Goal: Entertainment & Leisure: Browse casually

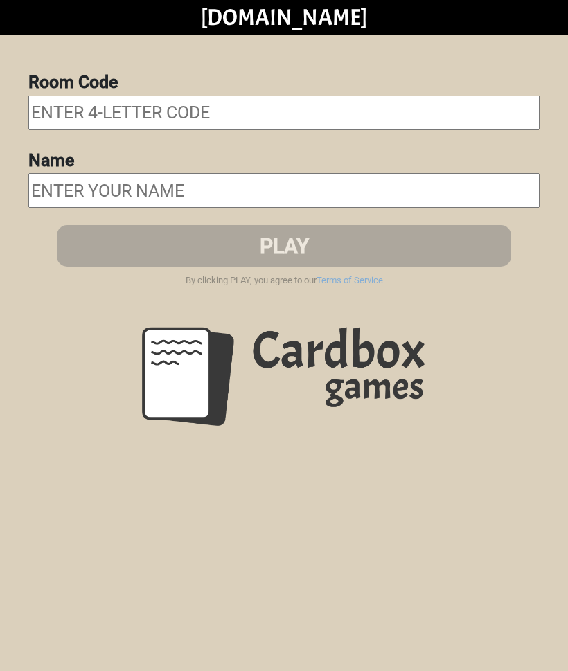
click at [63, 127] on input "text" at bounding box center [283, 113] width 511 height 35
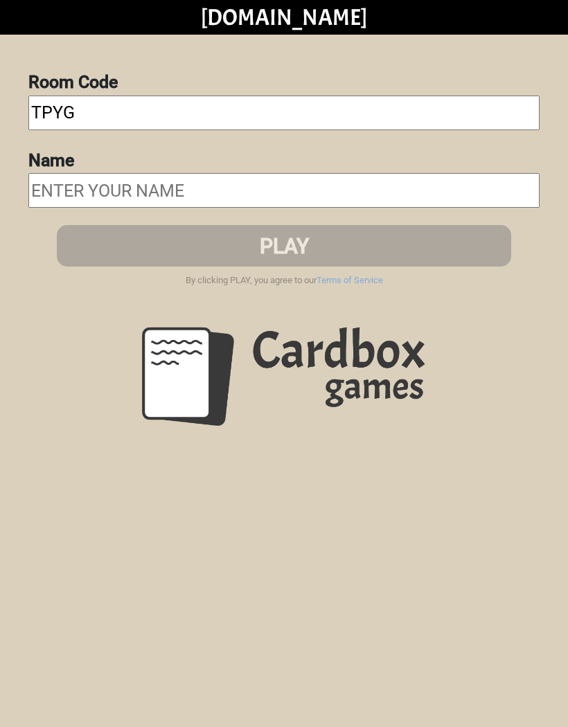
type input "Tpyg"
click at [51, 177] on input "text" at bounding box center [283, 190] width 511 height 35
click at [56, 188] on input "text" at bounding box center [283, 190] width 511 height 35
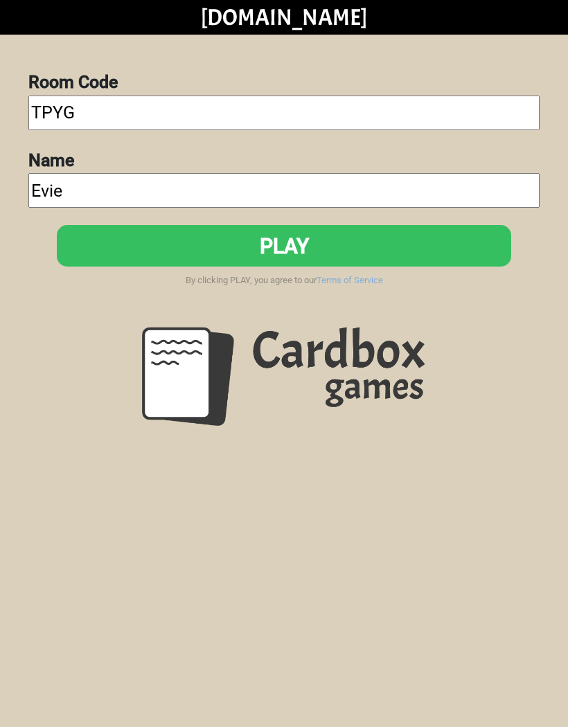
type input "Evie"
click at [271, 247] on button "PLAY" at bounding box center [284, 246] width 454 height 42
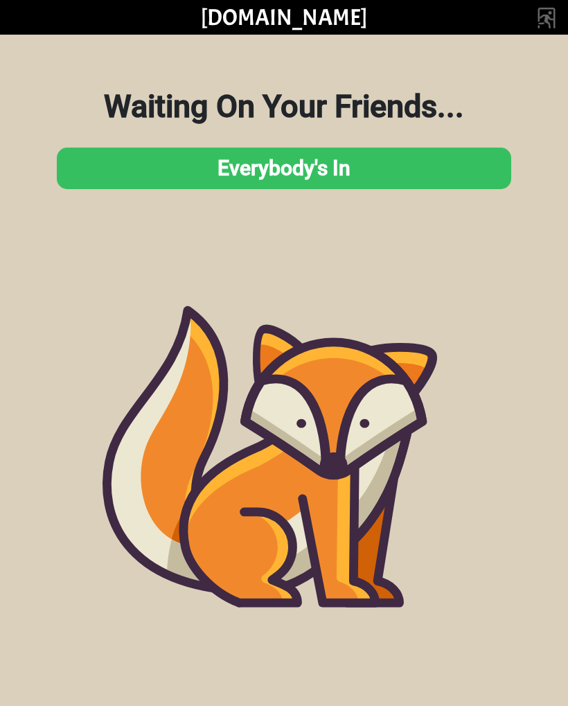
click at [37, 518] on icon at bounding box center [284, 456] width 568 height 568
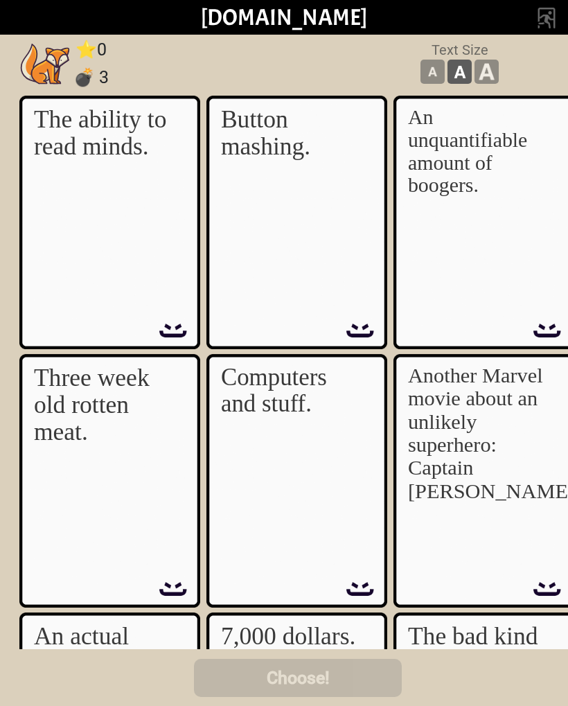
click at [85, 472] on div "Three week old rotten meat." at bounding box center [106, 460] width 145 height 192
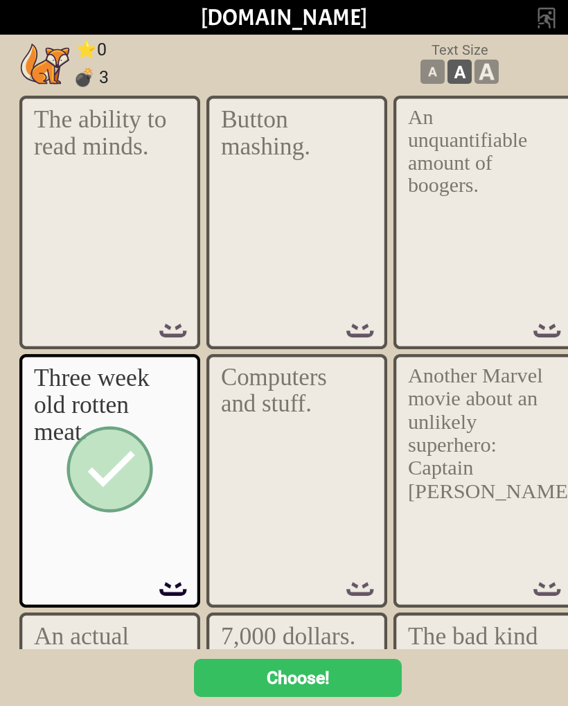
click at [344, 670] on button "Choose!" at bounding box center [298, 677] width 208 height 38
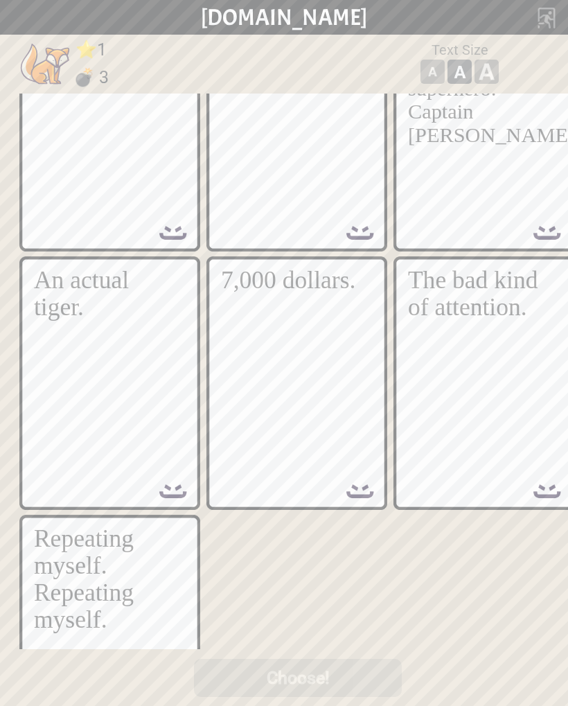
scroll to position [354, 0]
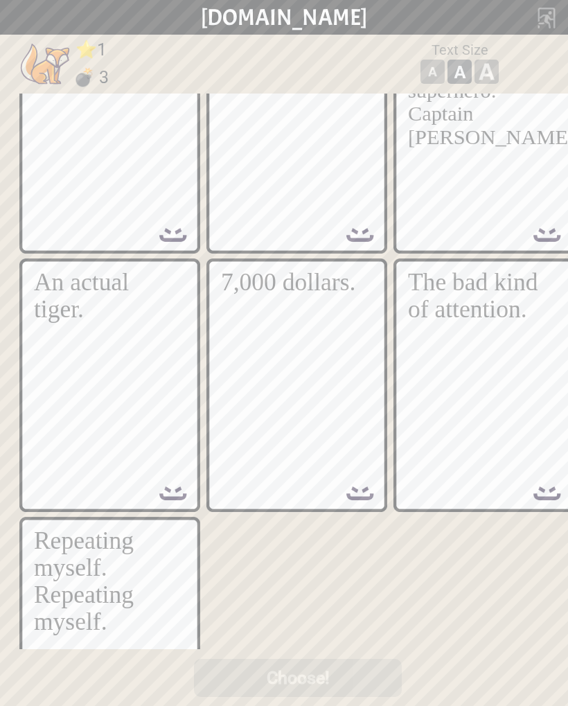
click at [465, 375] on div "The bad kind of attention." at bounding box center [480, 365] width 145 height 192
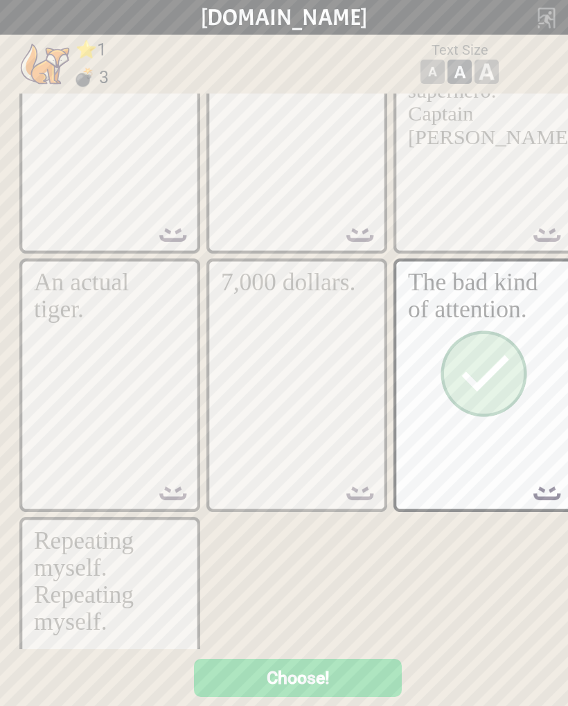
click at [313, 670] on button "Choose!" at bounding box center [298, 677] width 208 height 38
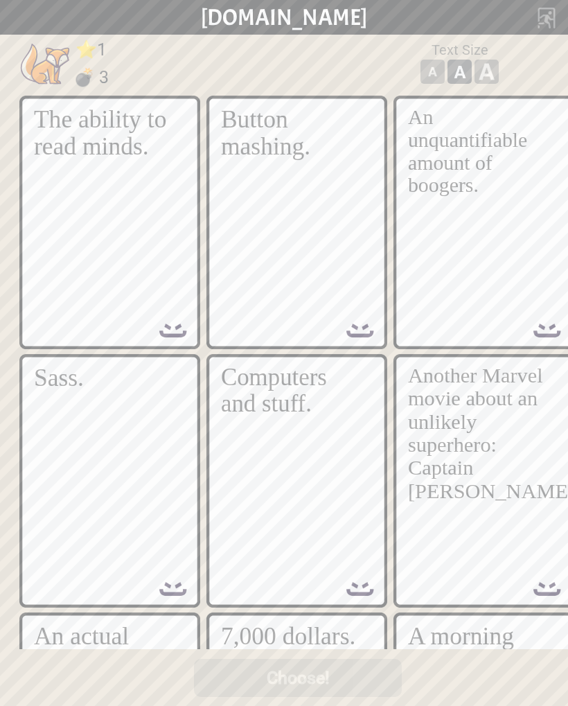
scroll to position [0, 0]
click at [14, 330] on div "The ability to read minds. Button mashing. An unquantifiable amount of boogers.…" at bounding box center [298, 365] width 568 height 567
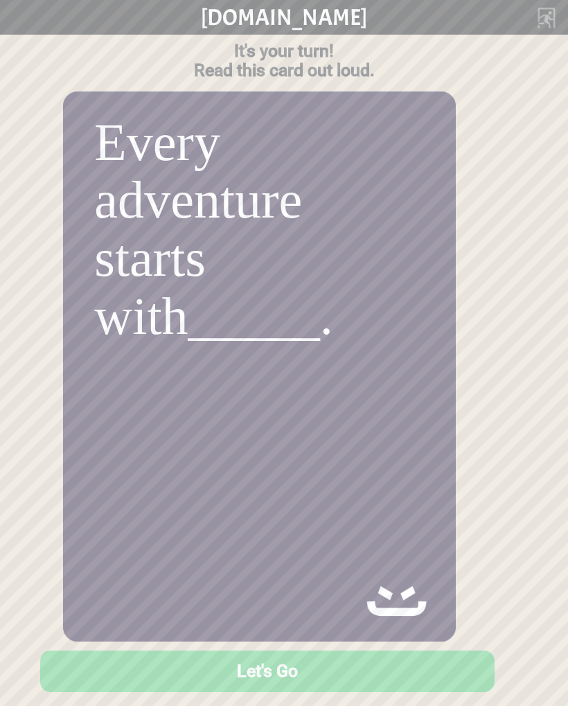
click at [317, 670] on button "Let's Go" at bounding box center [267, 671] width 456 height 42
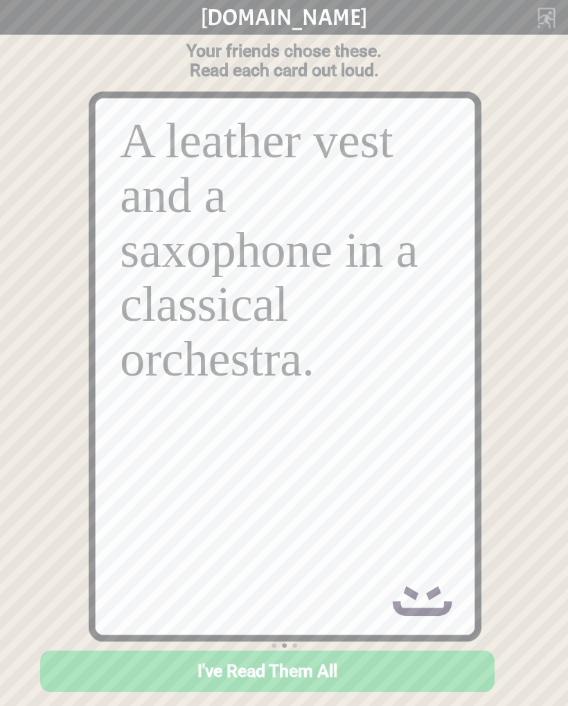
scroll to position [0, 450]
click at [341, 669] on button "I've Read Them All" at bounding box center [267, 671] width 454 height 42
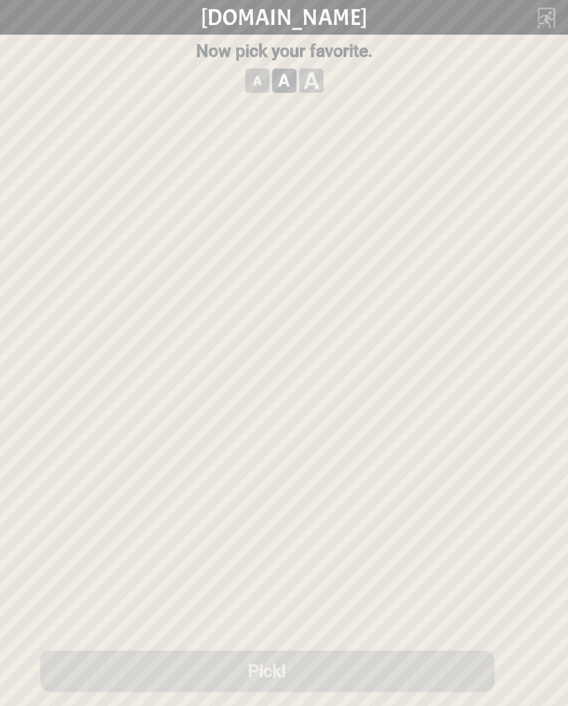
click at [415, 280] on div "A leather vest and a saxophone in a classical orchestra." at bounding box center [372, 217] width 145 height 192
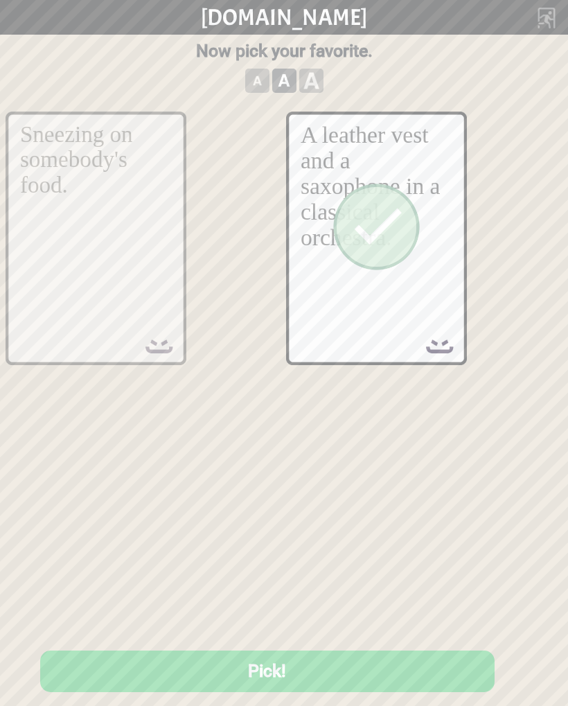
click at [339, 670] on button "Pick!" at bounding box center [267, 671] width 454 height 42
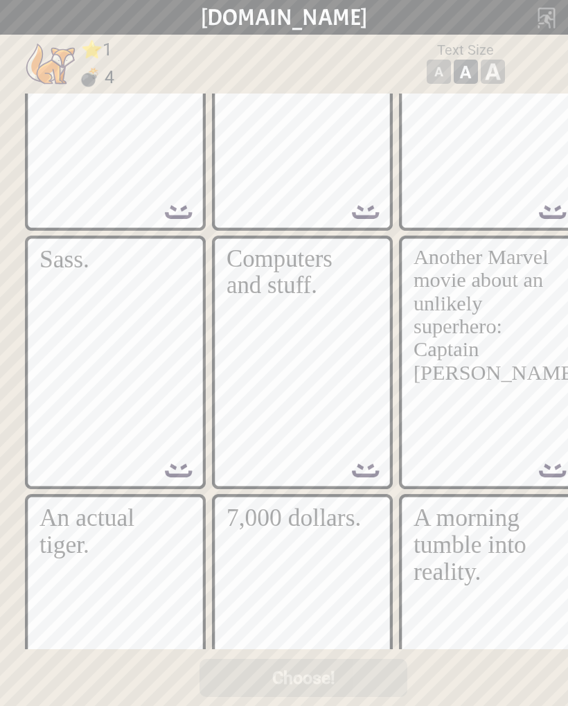
scroll to position [119, 0]
click at [75, 366] on div "Sass." at bounding box center [111, 341] width 145 height 192
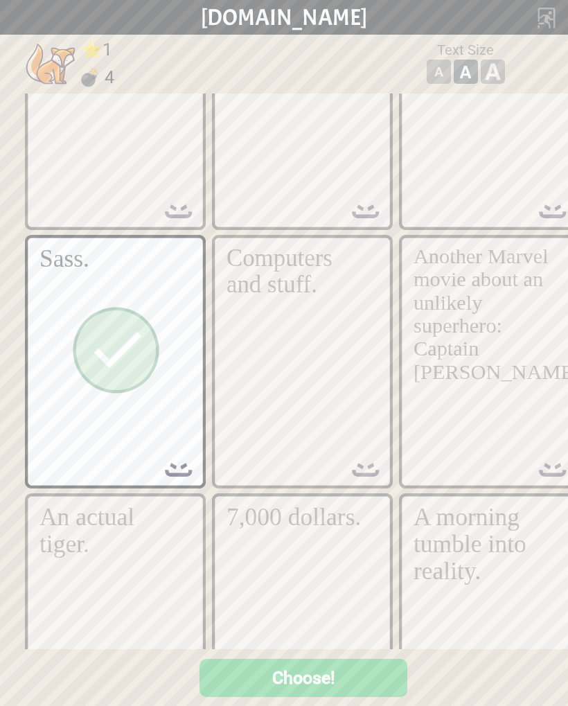
click at [307, 668] on button "Choose!" at bounding box center [303, 677] width 208 height 38
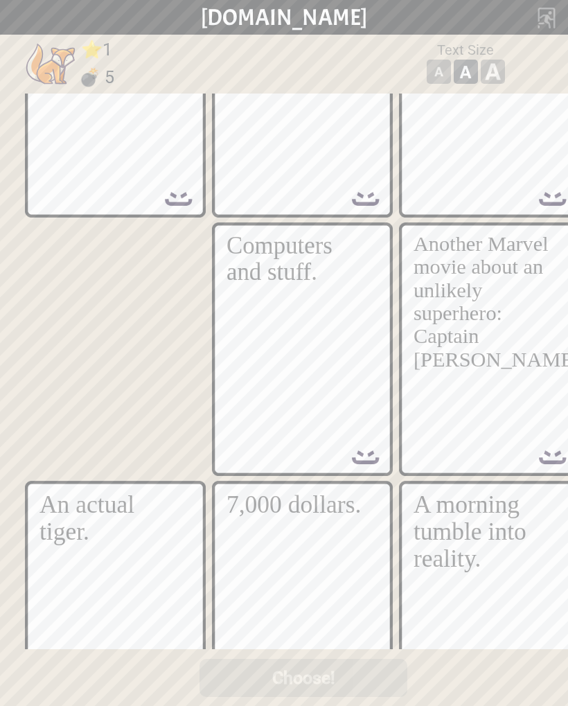
scroll to position [132, 0]
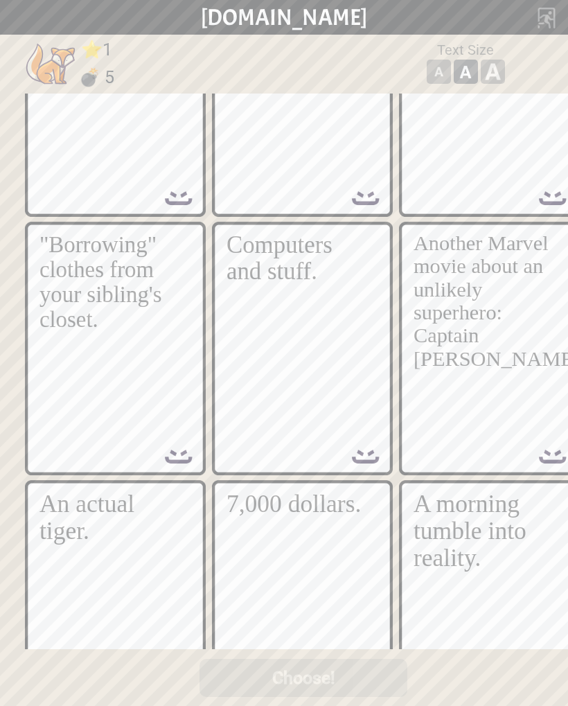
click at [79, 385] on div ""Borrowing" clothes from your sibling's closet." at bounding box center [111, 328] width 145 height 192
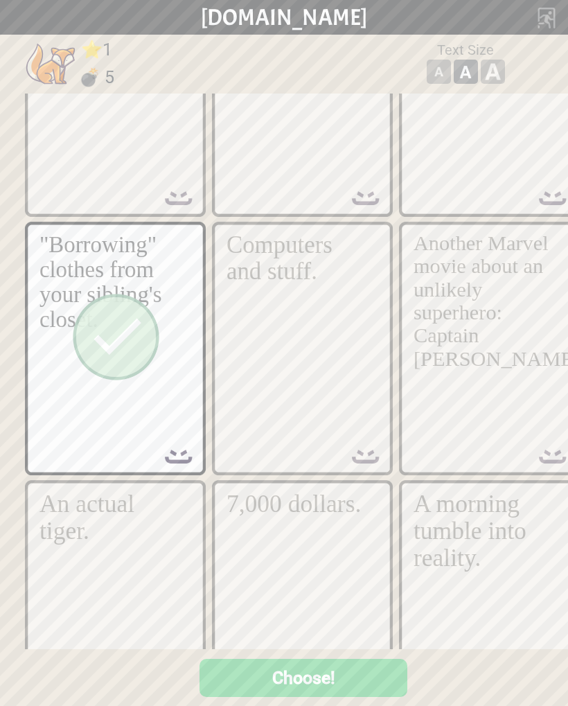
click at [287, 670] on button "Choose!" at bounding box center [303, 677] width 208 height 38
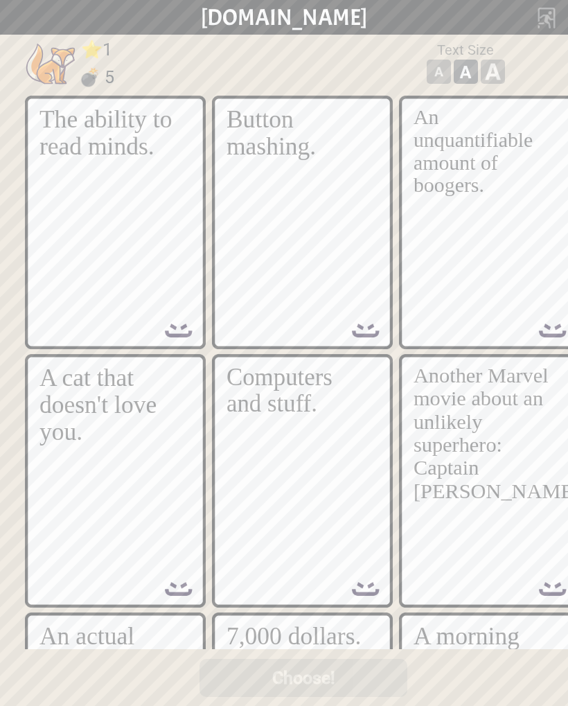
scroll to position [0, 0]
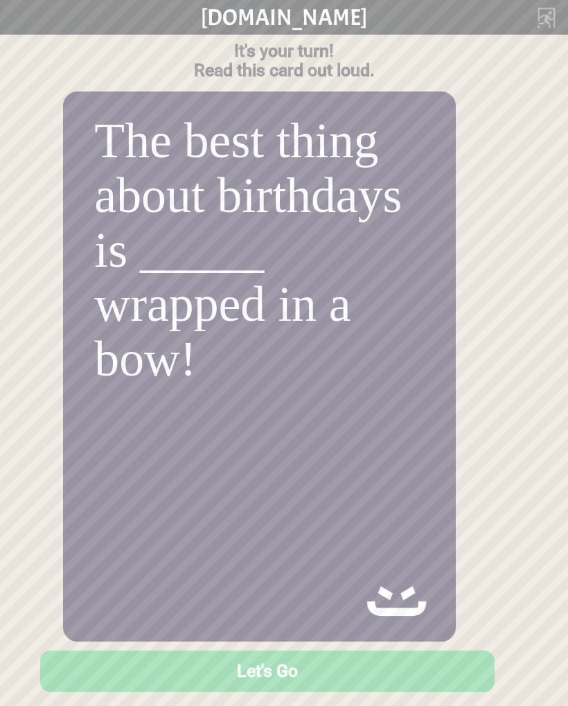
click at [330, 670] on button "Let's Go" at bounding box center [267, 671] width 454 height 42
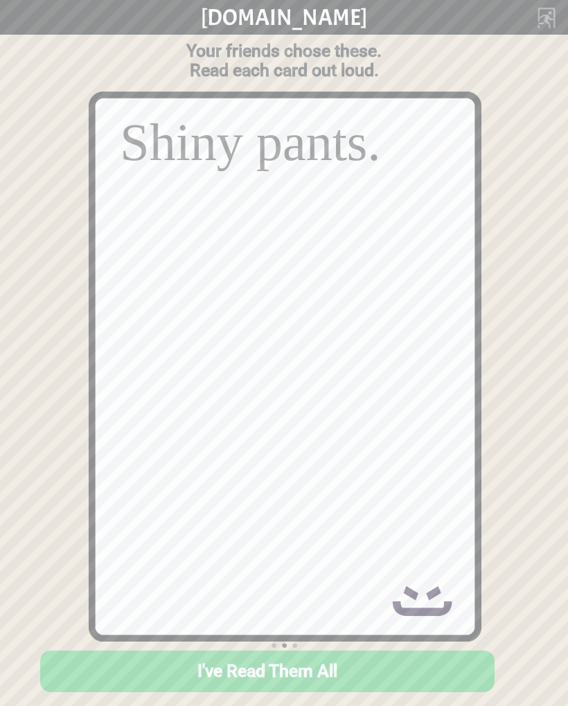
scroll to position [0, 450]
click at [325, 665] on button "I've Read Them All" at bounding box center [267, 671] width 454 height 42
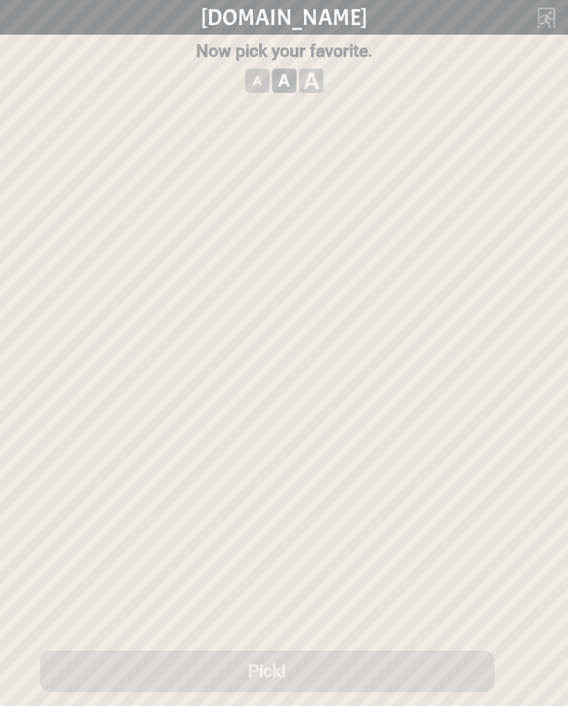
click at [384, 268] on div "Shiny pants." at bounding box center [372, 217] width 145 height 192
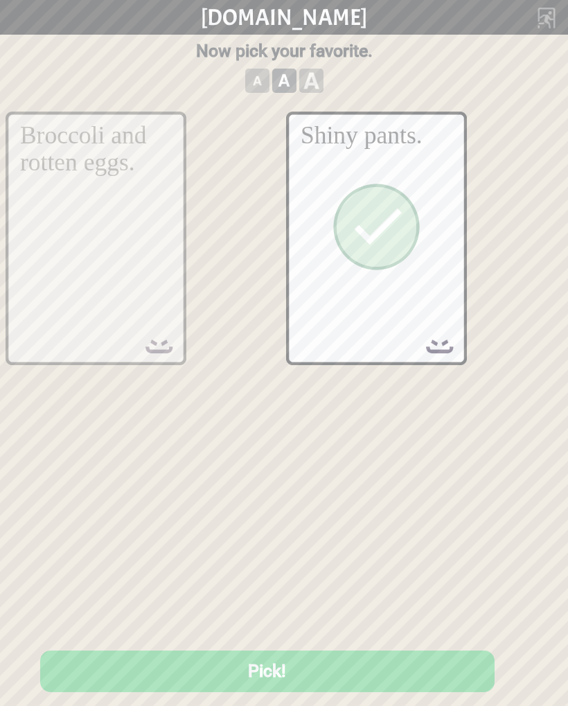
click at [308, 665] on button "Pick!" at bounding box center [267, 671] width 454 height 42
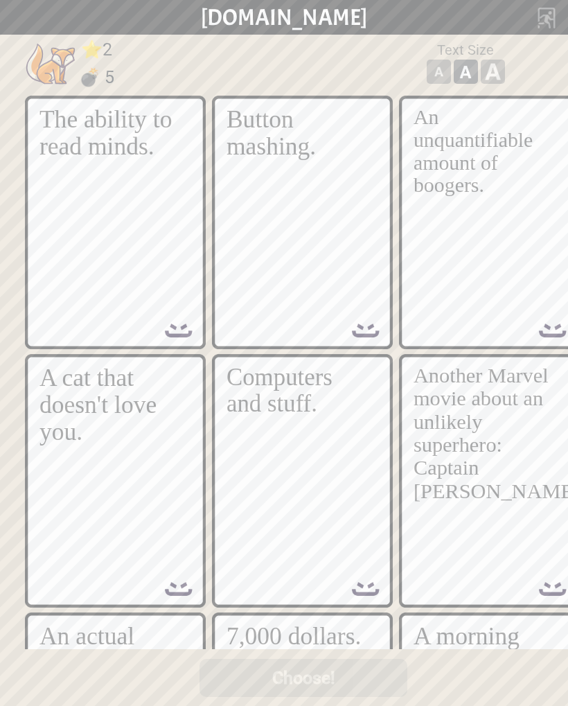
scroll to position [0, 0]
click at [314, 277] on div "Button mashing." at bounding box center [298, 202] width 145 height 192
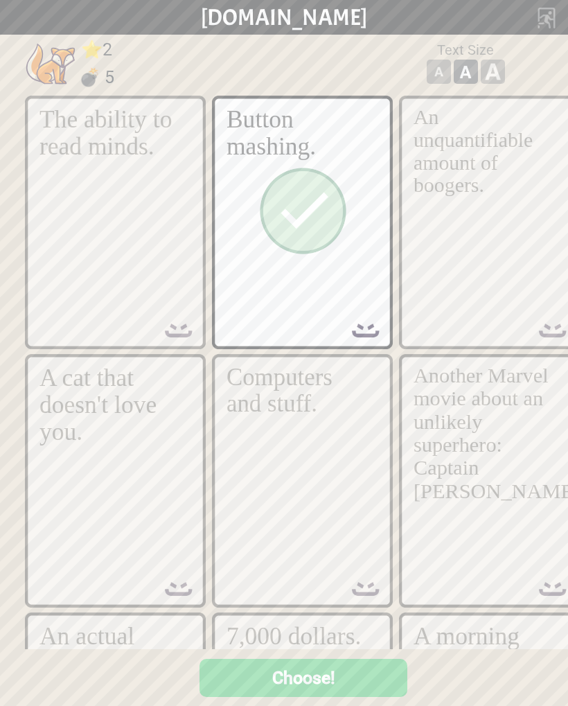
click at [314, 670] on button "Choose!" at bounding box center [303, 677] width 208 height 38
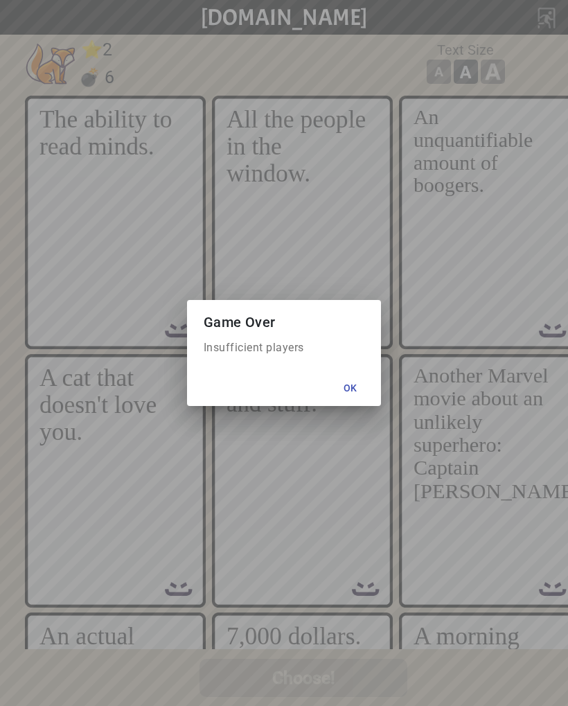
click at [353, 391] on button "Ok" at bounding box center [350, 387] width 50 height 25
